Goal: Information Seeking & Learning: Learn about a topic

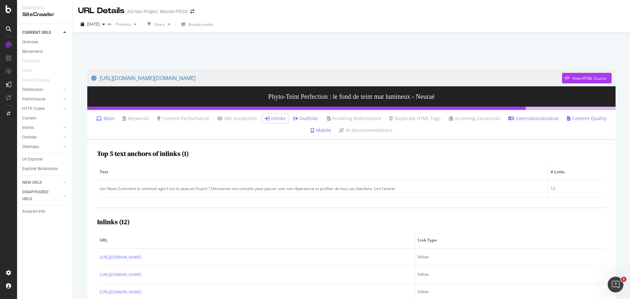
scroll to position [114, 0]
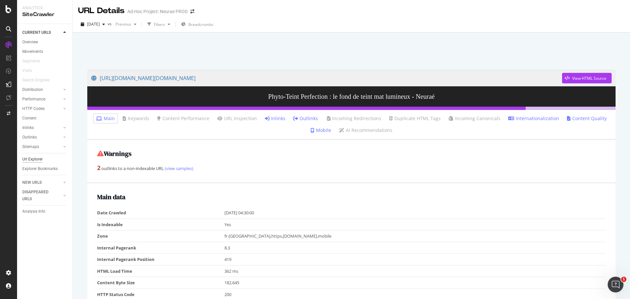
click at [37, 161] on div "Url Explorer" at bounding box center [32, 159] width 20 height 7
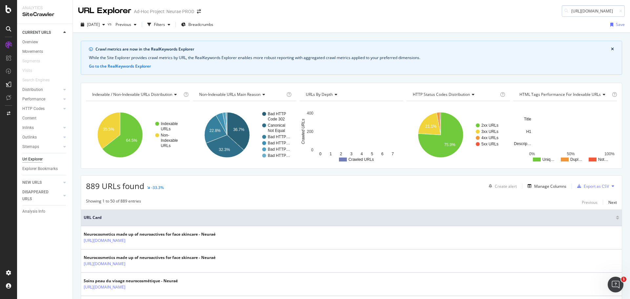
scroll to position [0, 29]
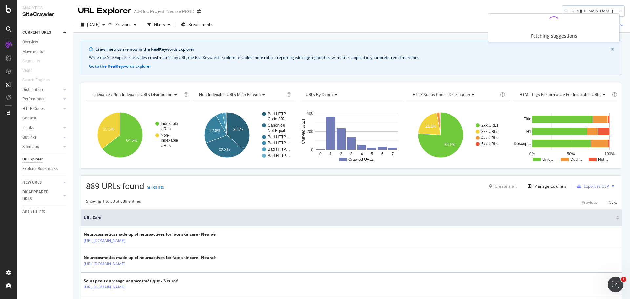
click at [604, 11] on input "[URL][DOMAIN_NAME]" at bounding box center [593, 10] width 63 height 11
click at [610, 12] on input "[URL][DOMAIN_NAME]" at bounding box center [593, 10] width 63 height 11
type input "[URL][DOMAIN_NAME]"
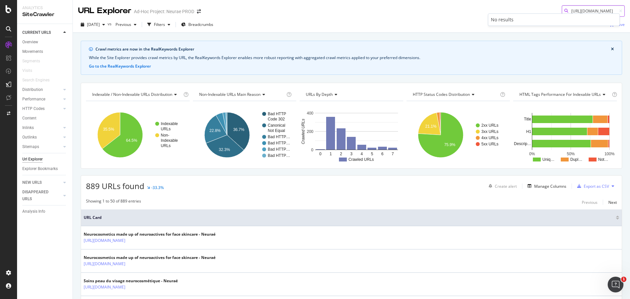
scroll to position [0, 0]
click at [619, 10] on icon at bounding box center [620, 11] width 3 height 4
click at [600, 9] on input at bounding box center [593, 10] width 63 height 11
paste input "[URL][DOMAIN_NAME]"
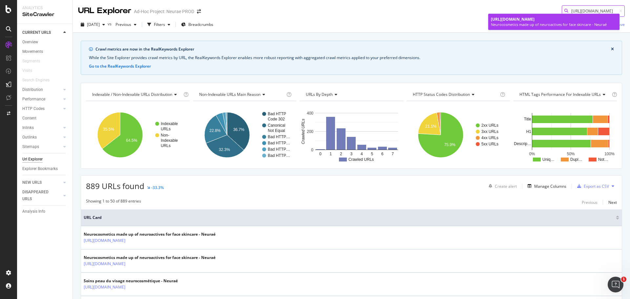
type input "[URL][DOMAIN_NAME]"
click at [511, 26] on div "Neurocosmetics made up of neuroactives for face skincare - Neuraé" at bounding box center [554, 24] width 126 height 5
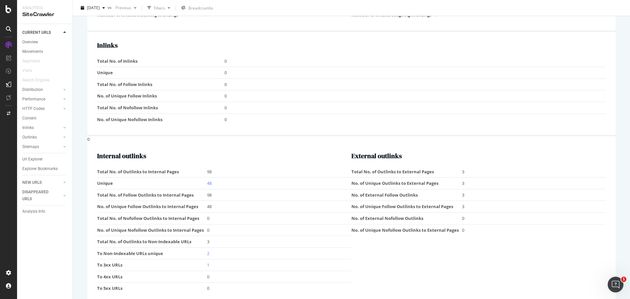
scroll to position [689, 0]
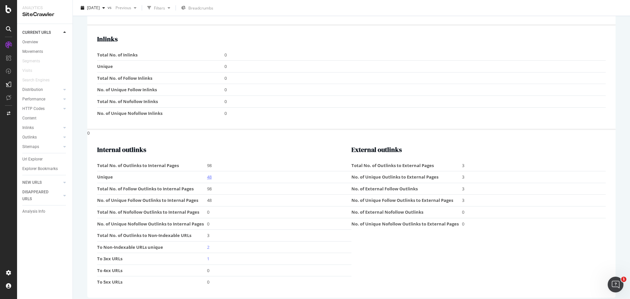
click at [207, 179] on link "48" at bounding box center [209, 177] width 5 height 6
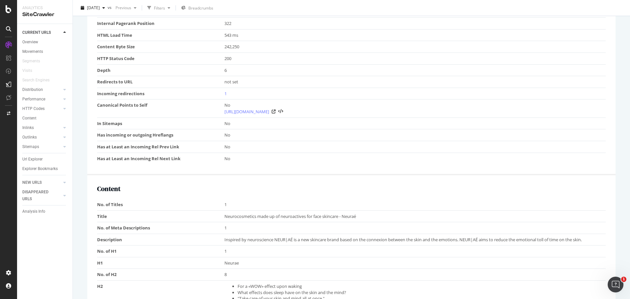
scroll to position [71, 0]
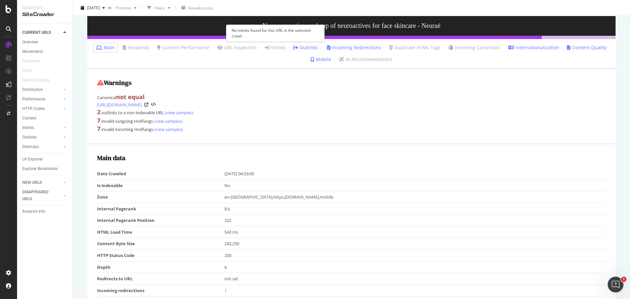
click at [268, 48] on icon at bounding box center [267, 47] width 5 height 5
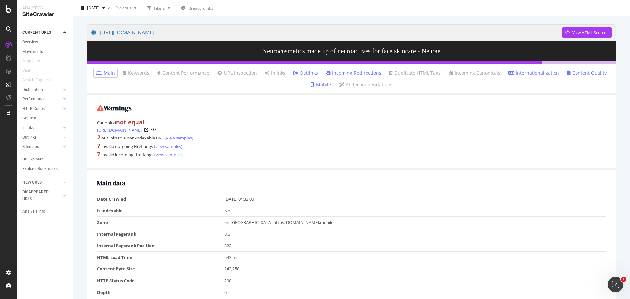
scroll to position [0, 0]
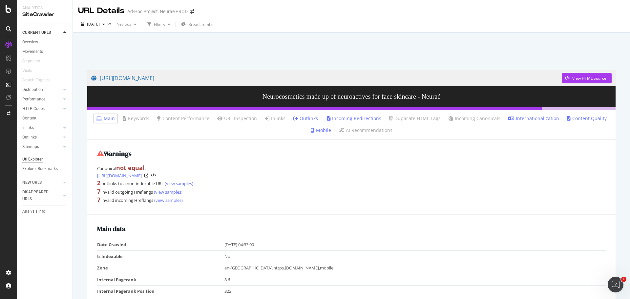
click at [38, 158] on div "Url Explorer" at bounding box center [32, 159] width 20 height 7
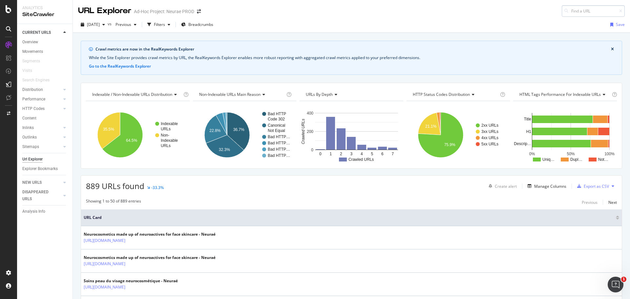
click at [599, 11] on input at bounding box center [593, 10] width 63 height 11
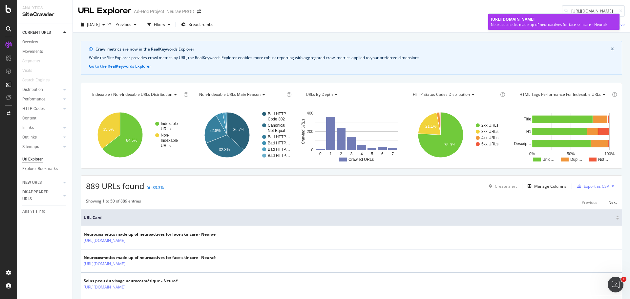
type input "[URL][DOMAIN_NAME]"
click at [534, 23] on div "Neurocosmetics made up of neuroactives for face skincare - Neuraé" at bounding box center [554, 24] width 126 height 5
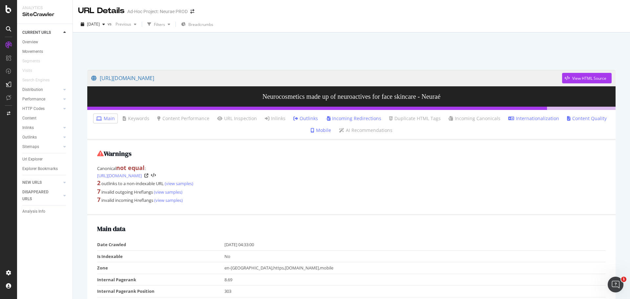
click at [20, 157] on div "CURRENT URLS Overview Movements Segments Visits Search Engines Distribution Top…" at bounding box center [44, 161] width 55 height 275
click at [28, 158] on div "Url Explorer" at bounding box center [32, 159] width 20 height 7
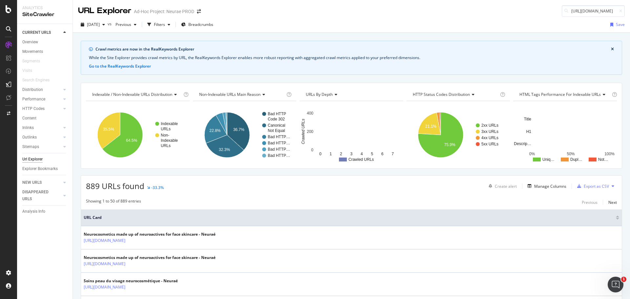
scroll to position [0, 30]
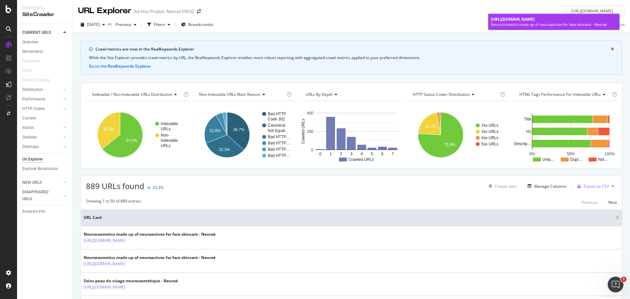
type input "[URL][DOMAIN_NAME]"
click at [535, 24] on div "Neurocosmetics made up of neuroactives for face skincare - Neuraé" at bounding box center [554, 24] width 126 height 5
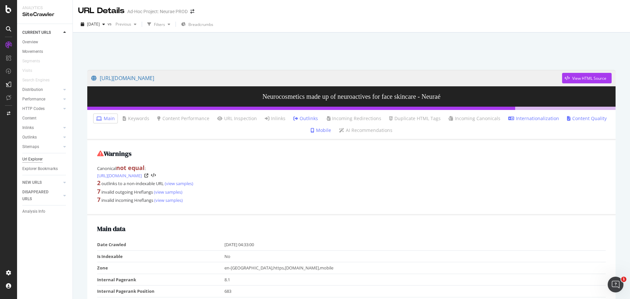
click at [36, 161] on div "Url Explorer" at bounding box center [32, 159] width 20 height 7
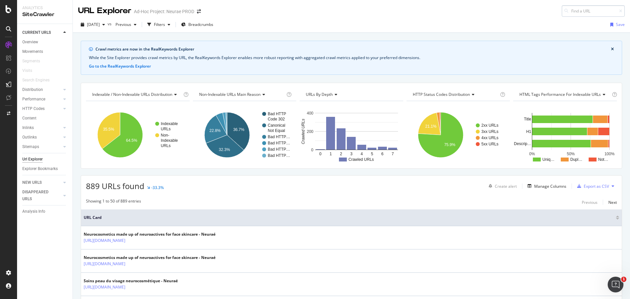
click at [577, 12] on input at bounding box center [593, 10] width 63 height 11
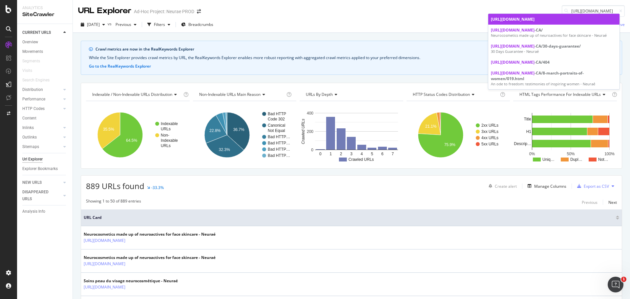
type input "[URL][DOMAIN_NAME]"
click at [514, 18] on span "[URL][DOMAIN_NAME]" at bounding box center [513, 19] width 44 height 6
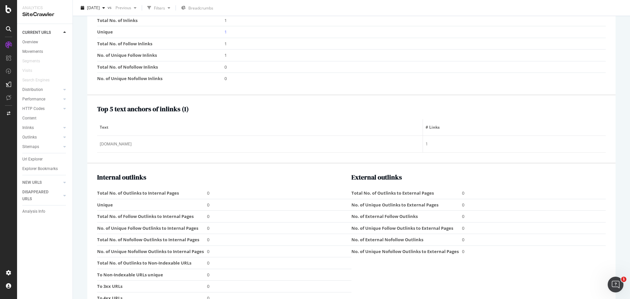
scroll to position [613, 0]
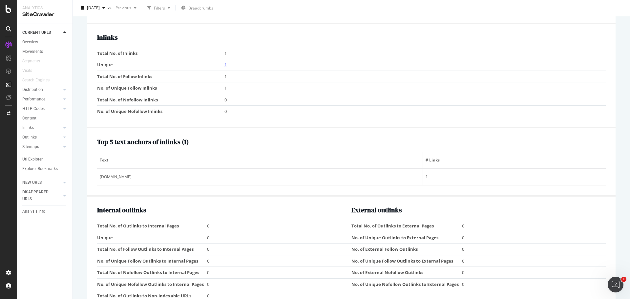
click at [225, 65] on link "1" at bounding box center [225, 65] width 2 height 6
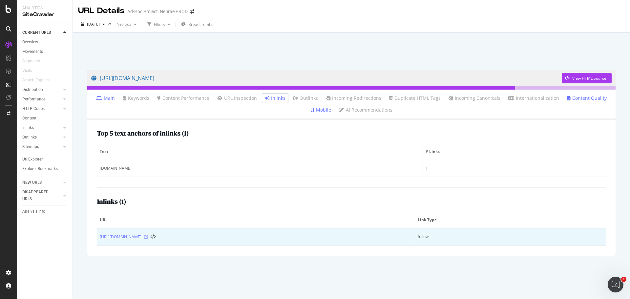
click at [148, 237] on icon at bounding box center [146, 237] width 4 height 4
